Goal: Information Seeking & Learning: Find specific fact

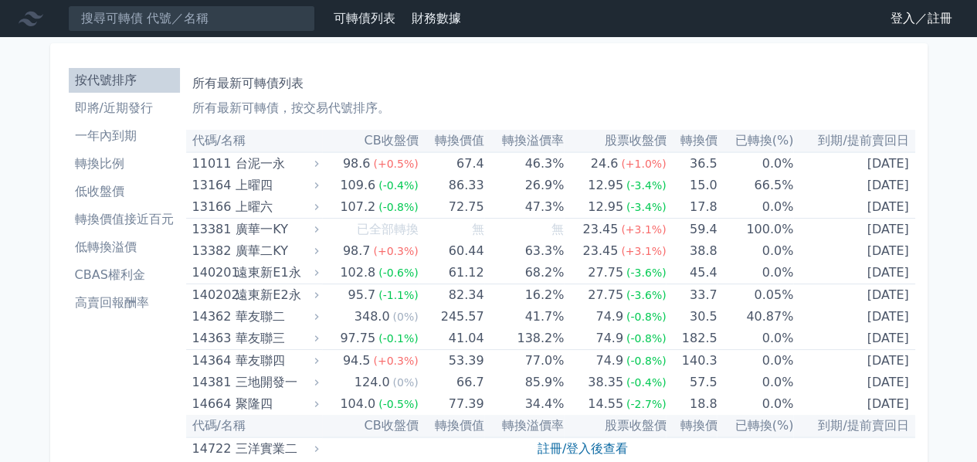
click at [904, 19] on link "登入／註冊" at bounding box center [921, 18] width 86 height 25
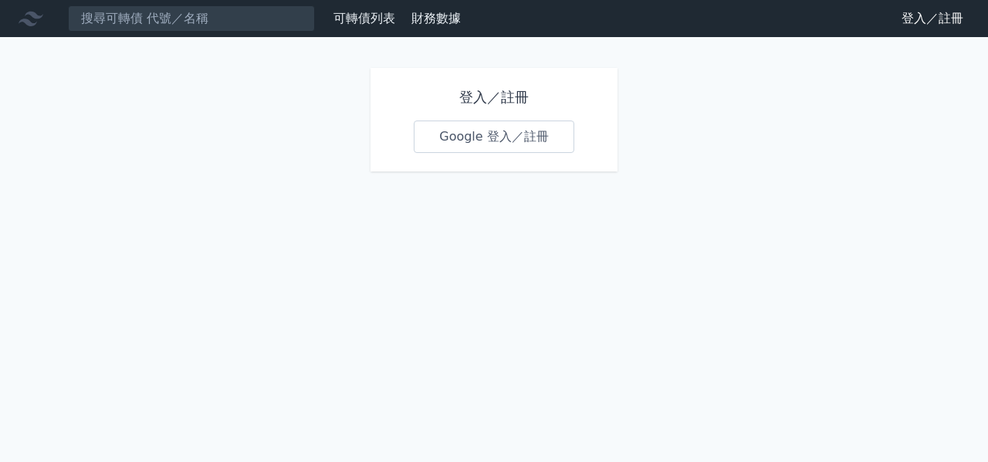
click at [455, 133] on link "Google 登入／註冊" at bounding box center [494, 136] width 161 height 32
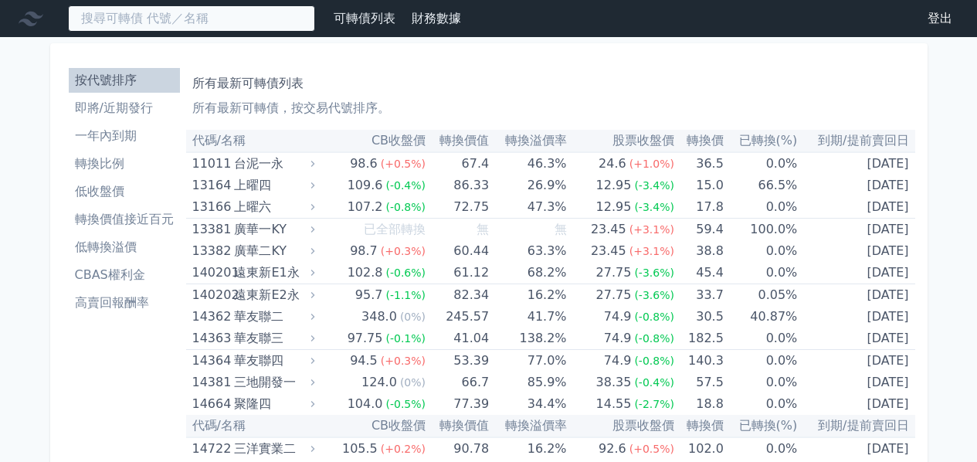
click at [202, 18] on input at bounding box center [191, 18] width 247 height 26
click at [187, 24] on input at bounding box center [191, 18] width 247 height 26
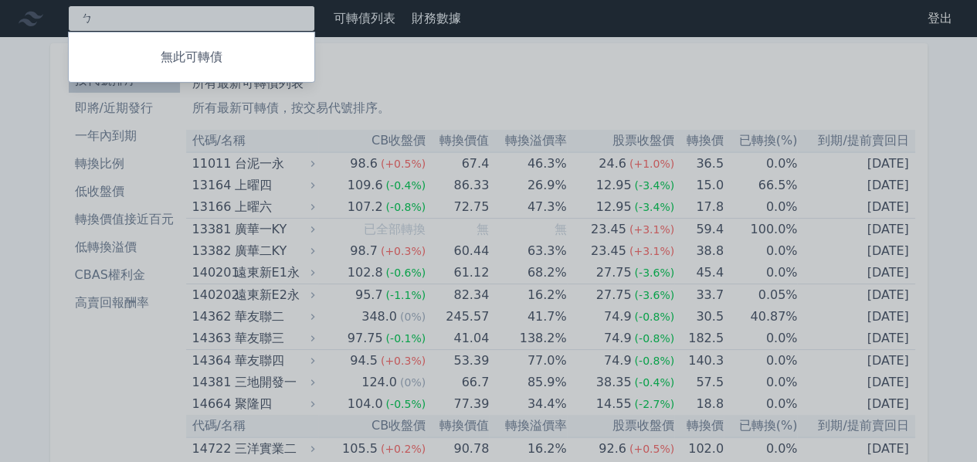
type input "ㄓ"
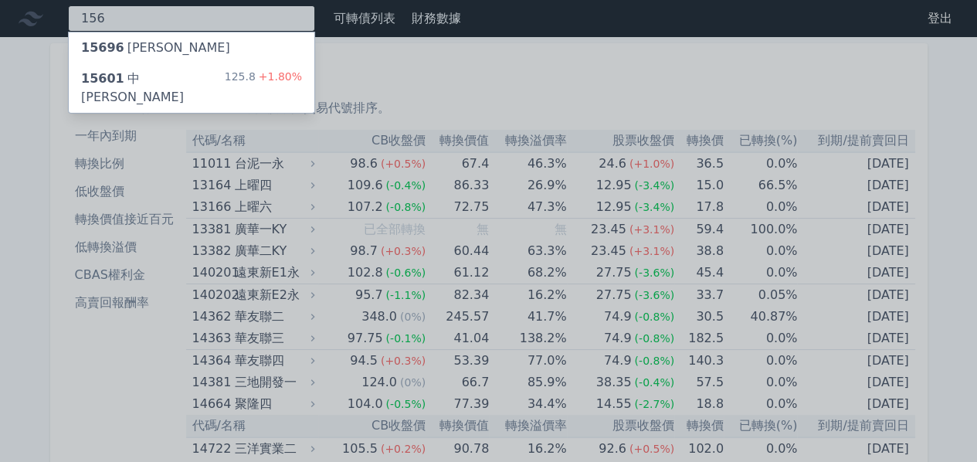
type input "156"
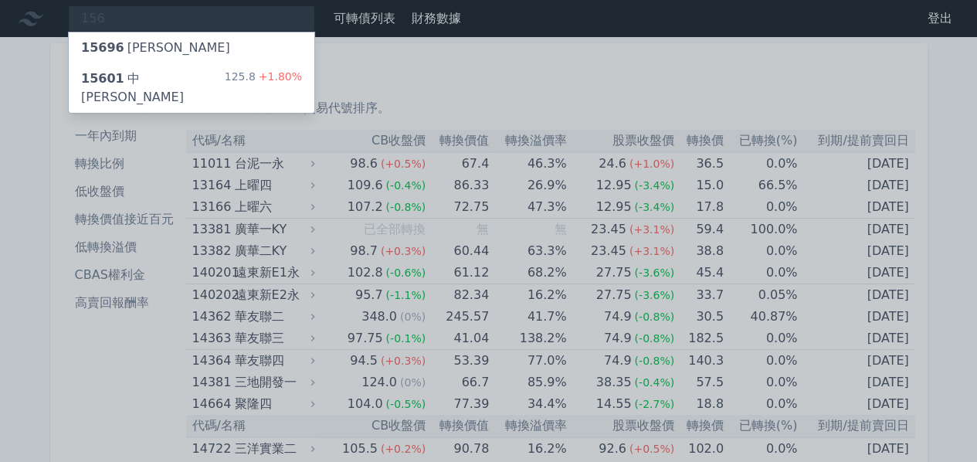
click at [171, 75] on div "15601 中砂一 125.8 +1.80%" at bounding box center [192, 87] width 246 height 49
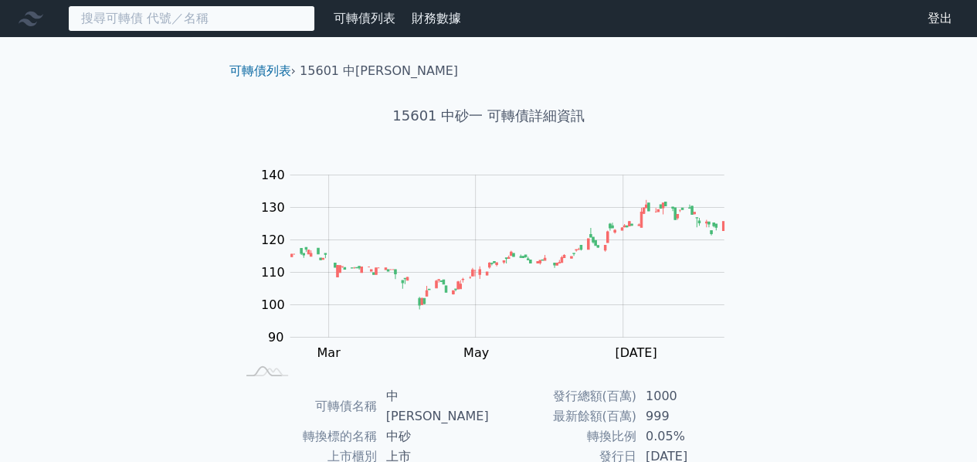
click at [132, 25] on input at bounding box center [191, 18] width 247 height 26
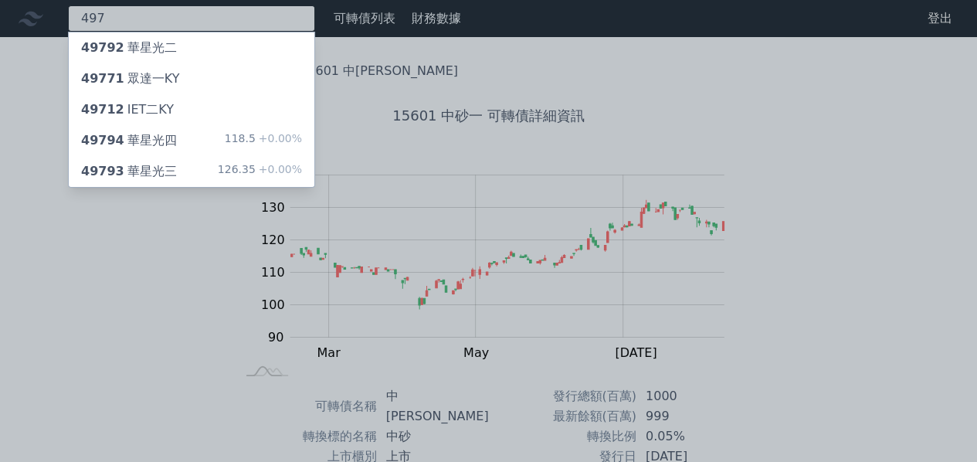
type input "497"
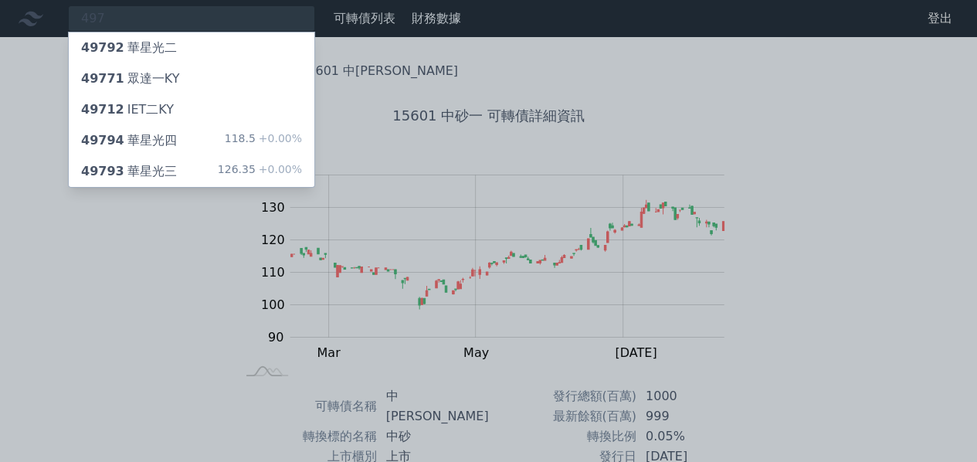
click at [153, 143] on div "49794 華星光四" at bounding box center [129, 140] width 96 height 19
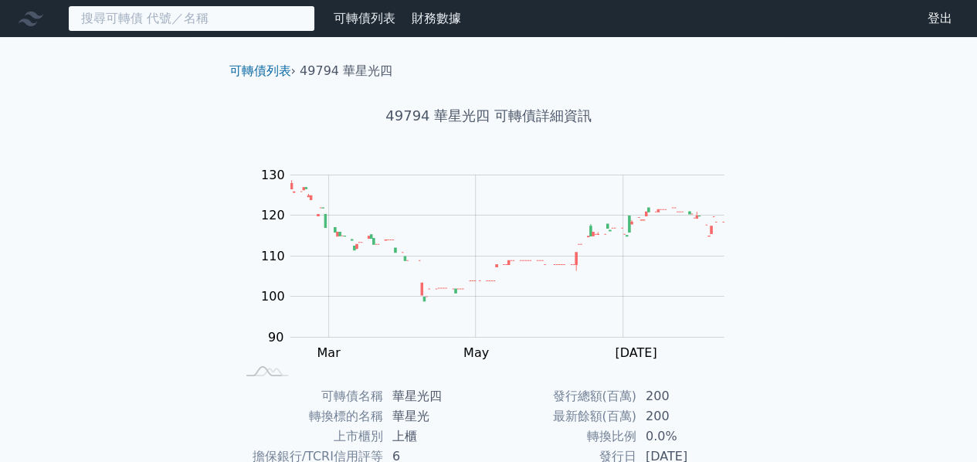
click at [191, 26] on input at bounding box center [191, 18] width 247 height 26
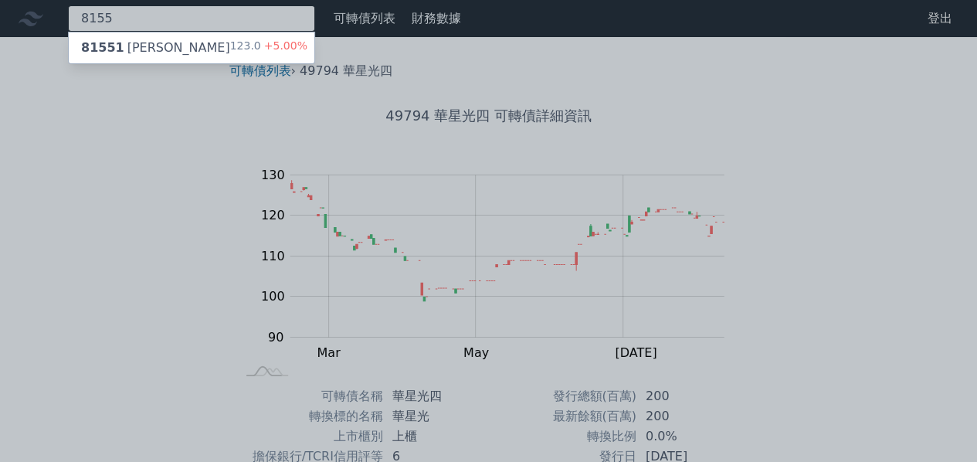
type input "8155"
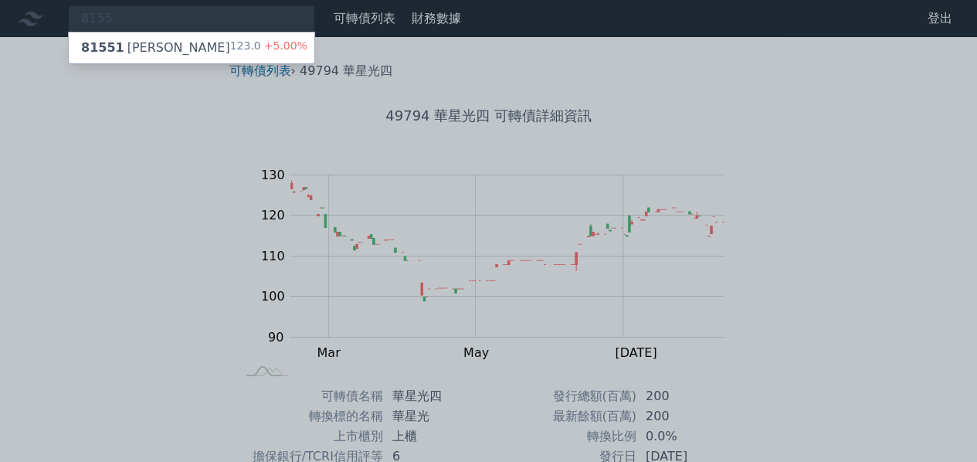
click at [157, 42] on div "81551 [PERSON_NAME]" at bounding box center [155, 48] width 149 height 19
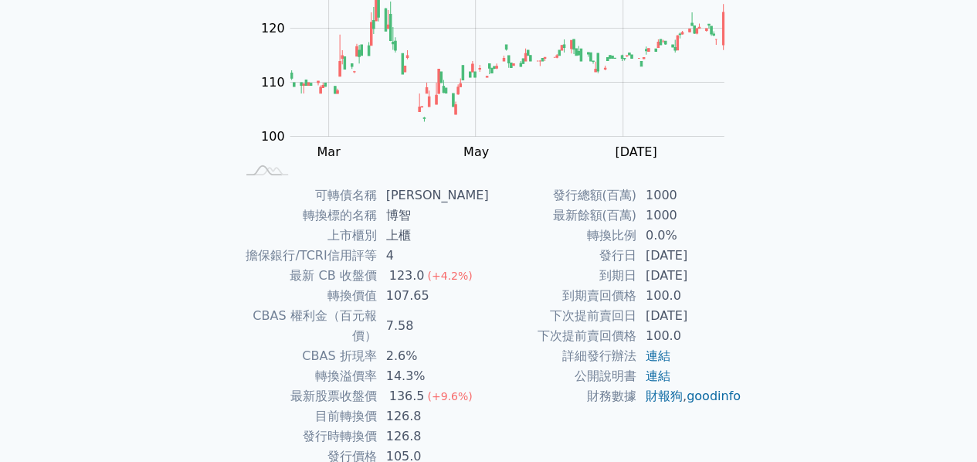
scroll to position [253, 0]
